Goal: Task Accomplishment & Management: Manage account settings

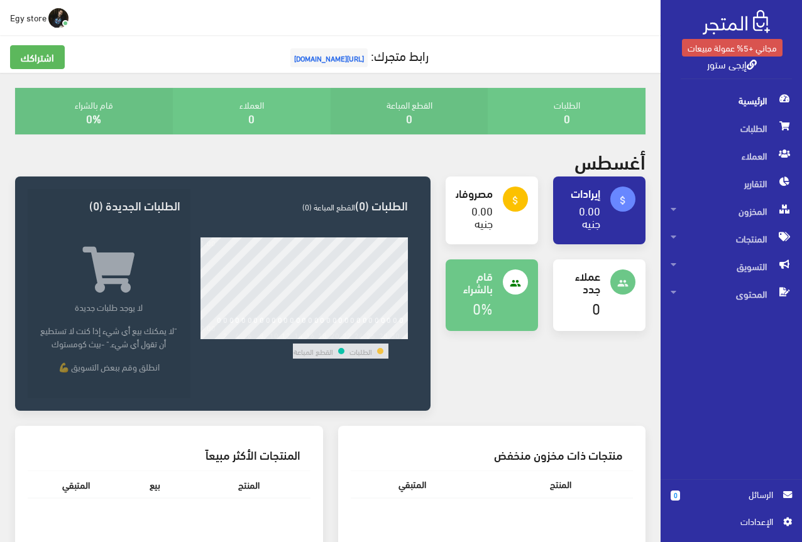
click at [759, 528] on span "اﻹعدادات" at bounding box center [727, 522] width 92 height 14
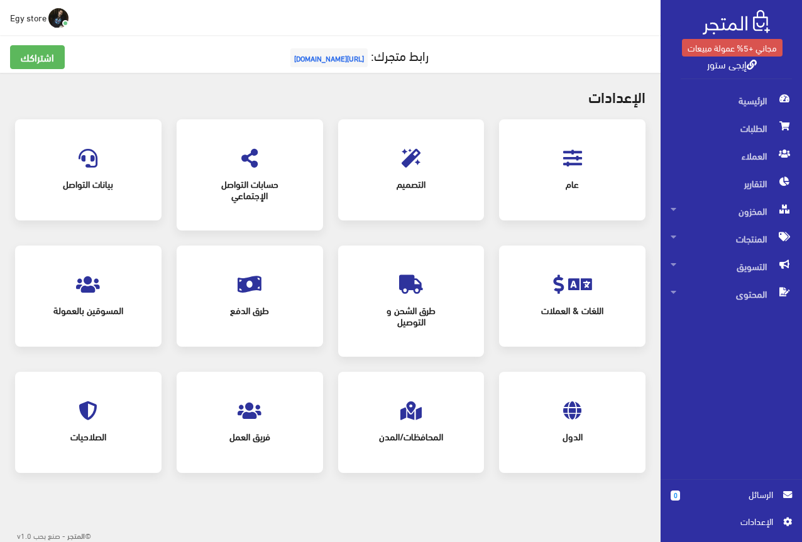
click at [571, 161] on icon at bounding box center [572, 158] width 19 height 19
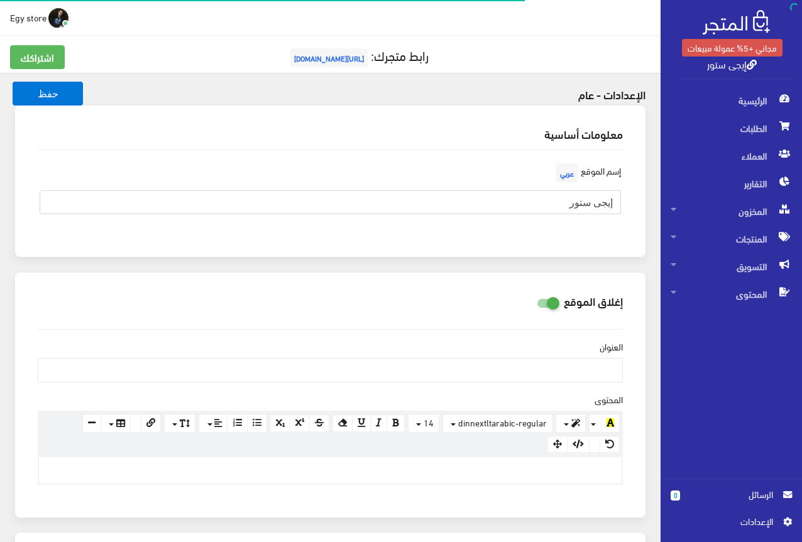
click at [594, 205] on input "إيجى ستور" at bounding box center [330, 202] width 581 height 24
type input "EGY-STORE"
click at [626, 213] on div "إسم الموقع عربي EGY-STORE" at bounding box center [330, 192] width 600 height 64
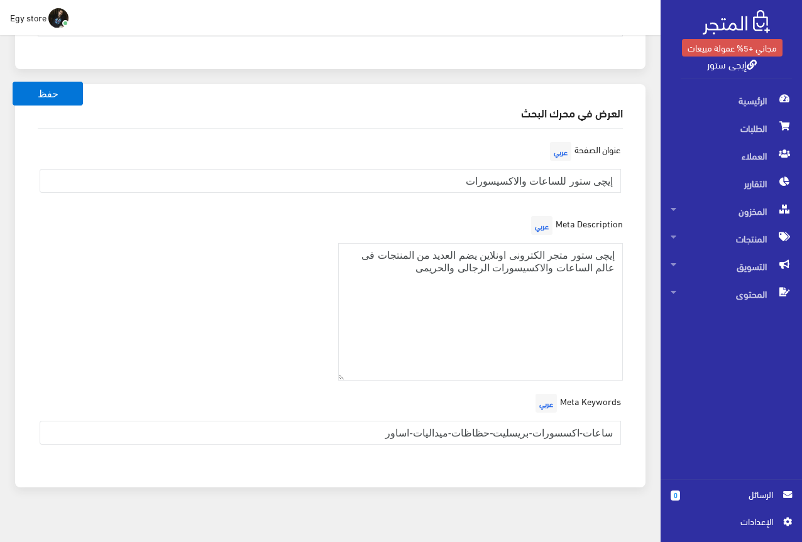
scroll to position [1786, 0]
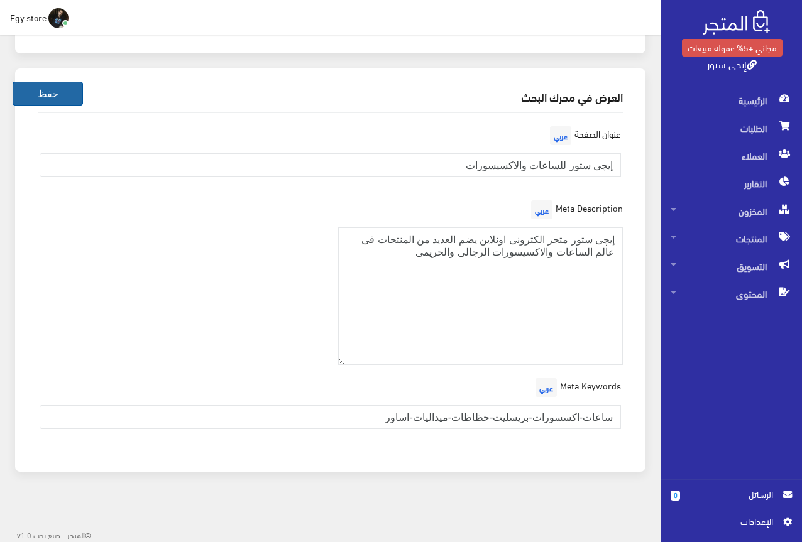
click at [64, 101] on button "حفظ" at bounding box center [48, 94] width 70 height 24
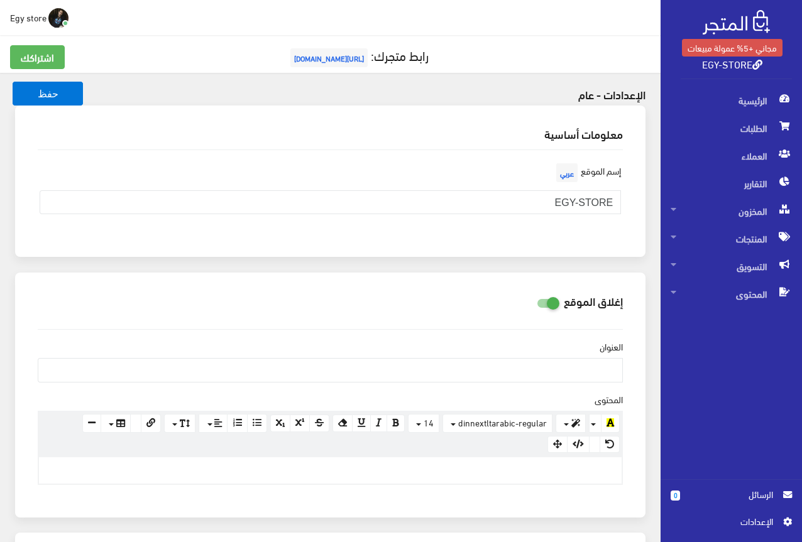
click at [337, 57] on span "[URL][DOMAIN_NAME]" at bounding box center [328, 57] width 77 height 19
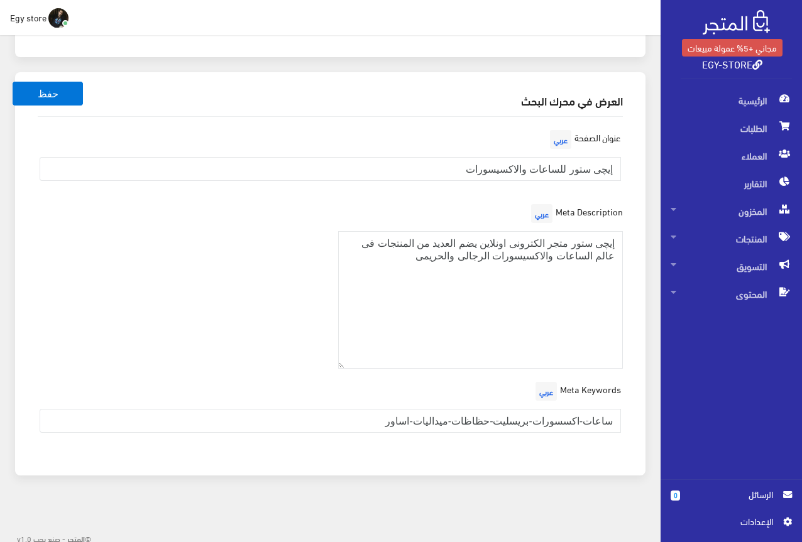
scroll to position [1786, 0]
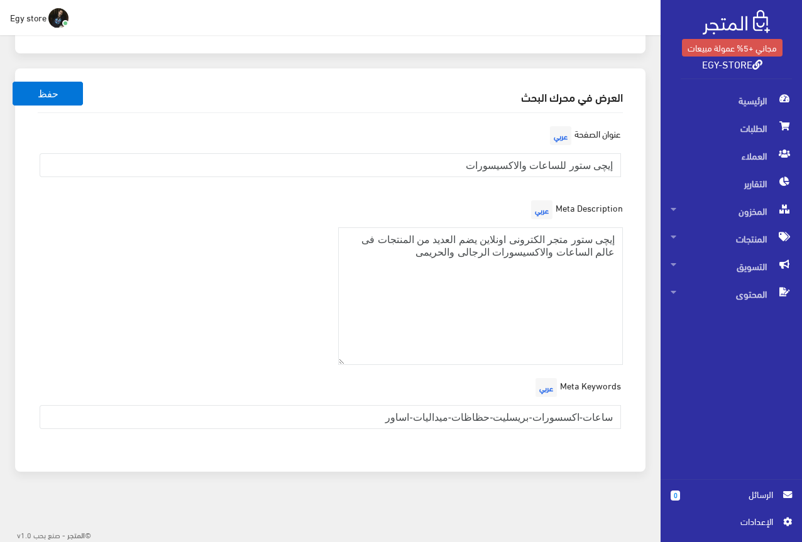
click at [44, 81] on div "العرض في محرك البحث" at bounding box center [330, 96] width 605 height 31
click at [44, 94] on button "حفظ" at bounding box center [48, 94] width 70 height 24
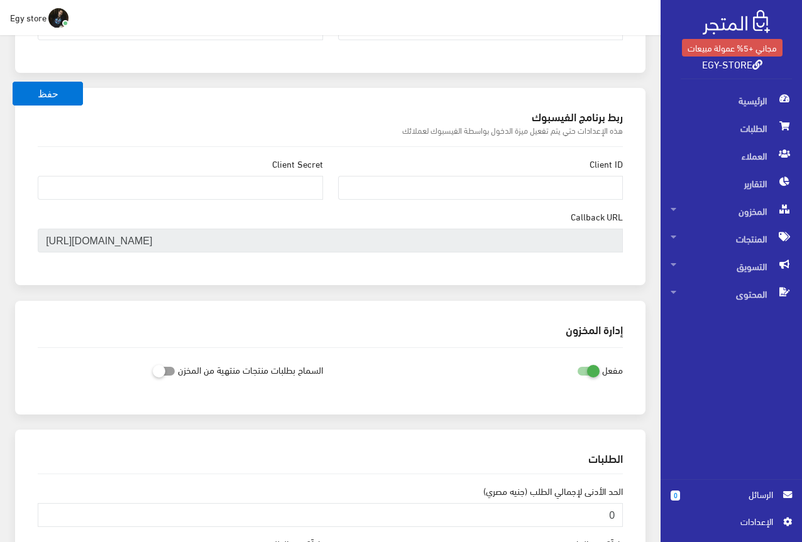
scroll to position [628, 0]
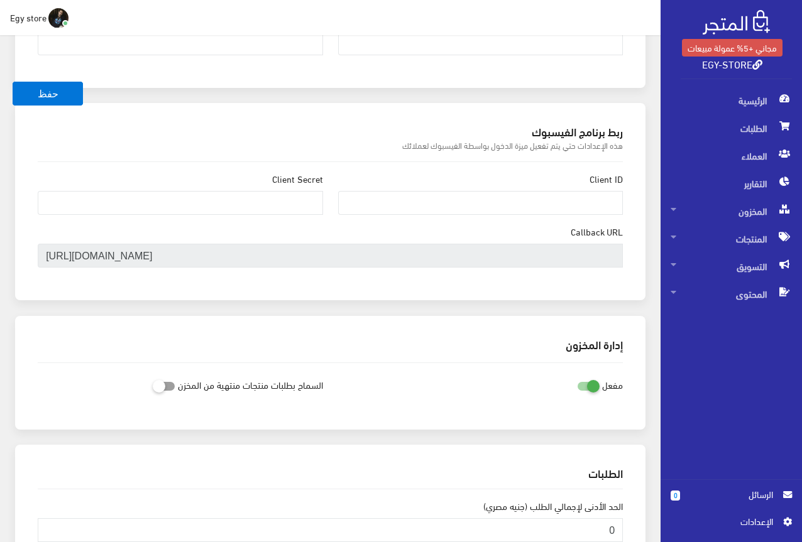
click at [13, 13] on span "Egy store" at bounding box center [28, 17] width 36 height 16
click at [33, 64] on link "تسجيل الخروج" at bounding box center [18, 70] width 99 height 17
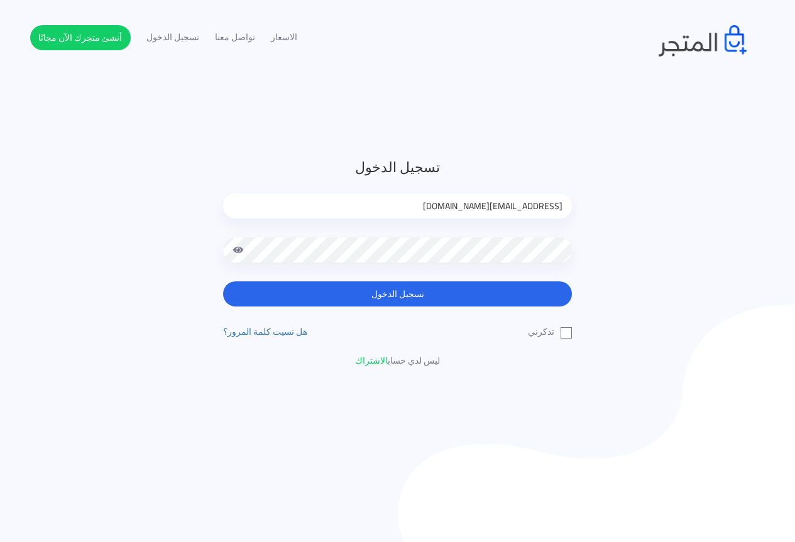
click at [507, 208] on input "[EMAIL_ADDRESS][DOMAIN_NAME]" at bounding box center [397, 206] width 349 height 25
type input "[EMAIL_ADDRESS][DOMAIN_NAME]"
click at [564, 331] on label "تذكرني" at bounding box center [550, 332] width 44 height 13
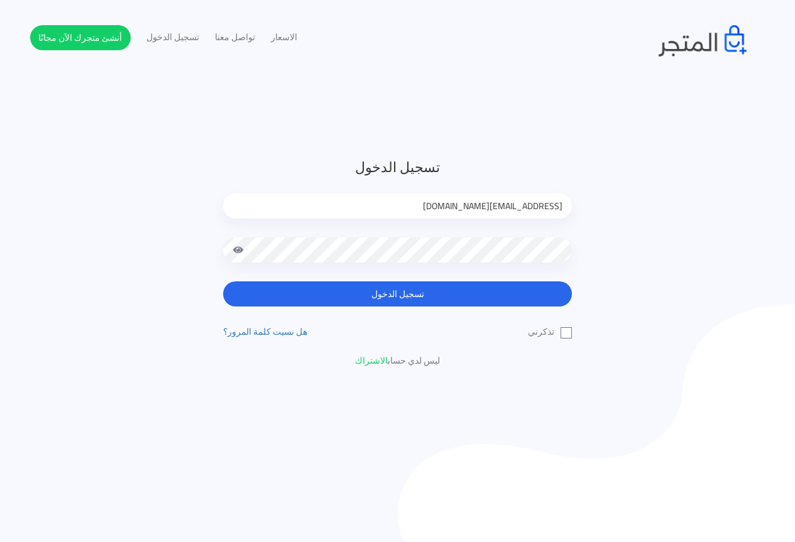
click at [564, 331] on input "تذكرني" at bounding box center [568, 330] width 8 height 8
checkbox input "true"
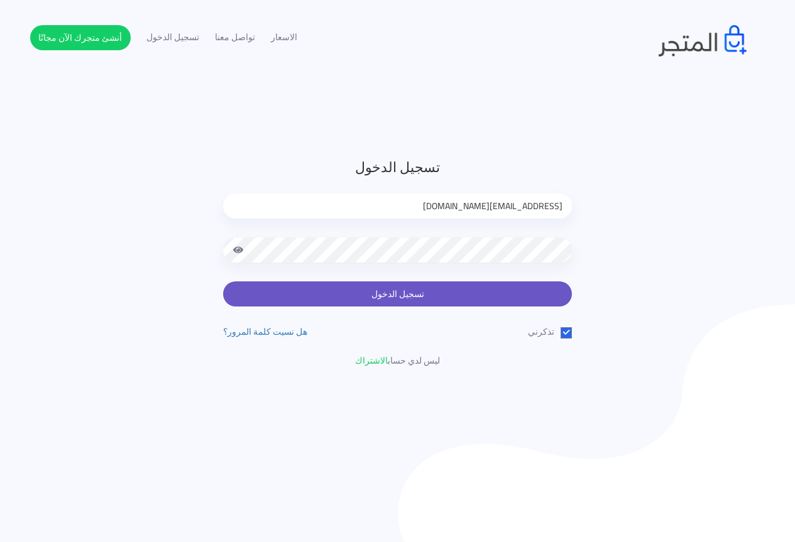
click at [533, 297] on button "تسجيل الدخول" at bounding box center [397, 294] width 349 height 25
